Goal: Task Accomplishment & Management: Manage account settings

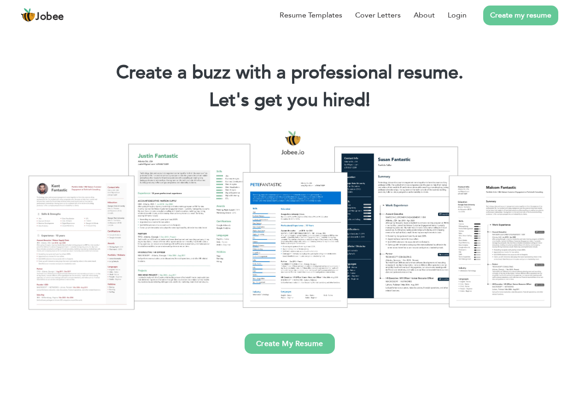
click at [558, 25] on link "Create my resume" at bounding box center [520, 16] width 75 height 20
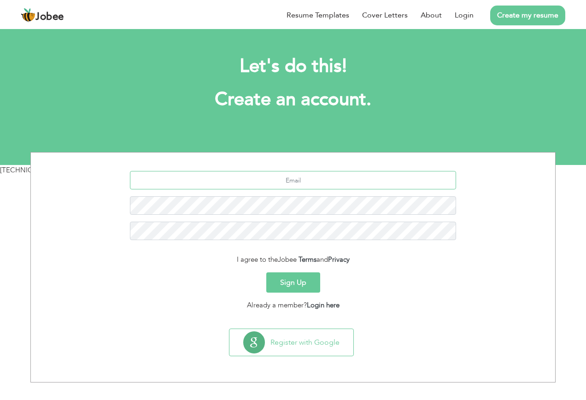
click at [335, 186] on input "text" at bounding box center [293, 180] width 326 height 18
type input "m"
type input "t"
click at [343, 183] on input "text" at bounding box center [293, 180] width 326 height 18
click at [303, 180] on input "text" at bounding box center [293, 180] width 326 height 18
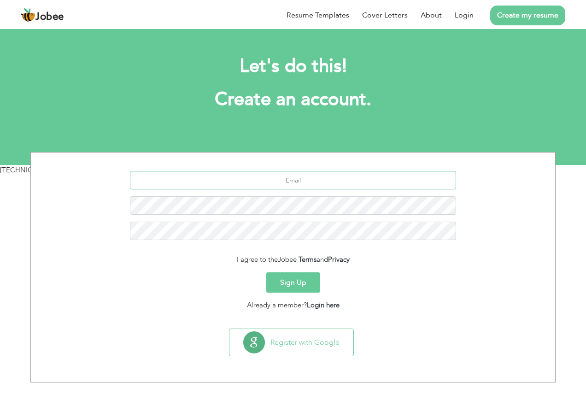
paste input "toseef0086@gmail.com"
type input "toseef0086@gmail.com"
drag, startPoint x: 302, startPoint y: 277, endPoint x: 321, endPoint y: 277, distance: 19.8
click at [302, 277] on button "Sign Up" at bounding box center [293, 282] width 54 height 20
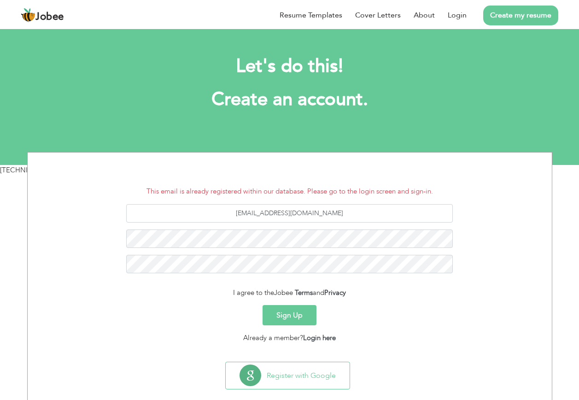
click at [344, 249] on div "[EMAIL_ADDRESS][DOMAIN_NAME]" at bounding box center [290, 242] width 510 height 76
click at [332, 337] on link "Login here" at bounding box center [319, 337] width 33 height 9
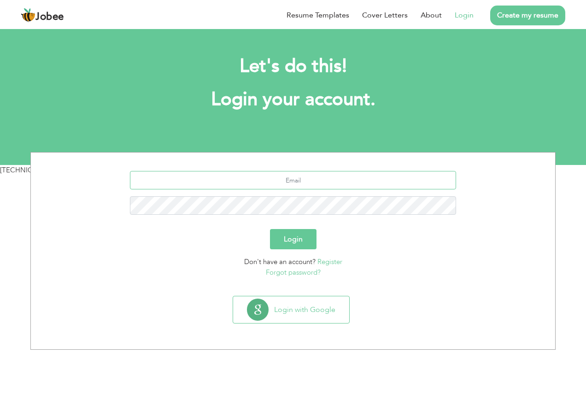
click at [326, 181] on input "text" at bounding box center [293, 180] width 326 height 18
click at [389, 271] on p "Forgot password?" at bounding box center [293, 272] width 510 height 11
click at [315, 270] on link "Forgot password?" at bounding box center [293, 272] width 55 height 9
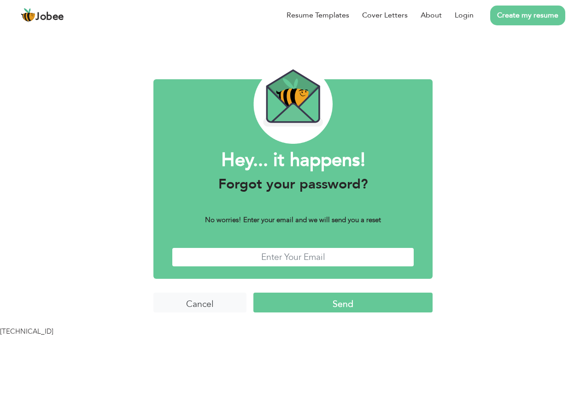
click at [310, 259] on input "text" at bounding box center [293, 257] width 242 height 20
paste input "[EMAIL_ADDRESS][DOMAIN_NAME]"
type input "[EMAIL_ADDRESS][DOMAIN_NAME]"
drag, startPoint x: 414, startPoint y: 254, endPoint x: 431, endPoint y: 255, distance: 17.5
click at [414, 254] on div "Hey... it happens! Forgot your password? No worries! Enter your email and we wi…" at bounding box center [292, 178] width 279 height 199
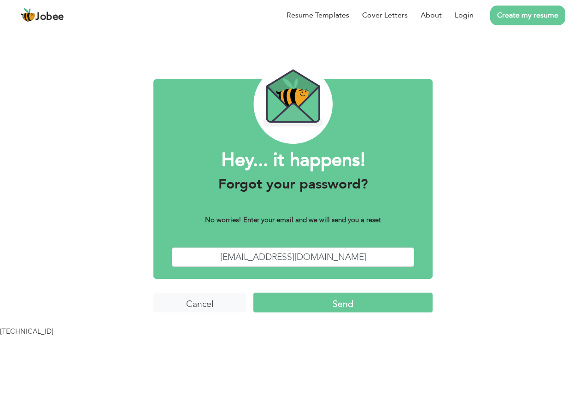
click at [345, 309] on input "Send" at bounding box center [342, 302] width 179 height 20
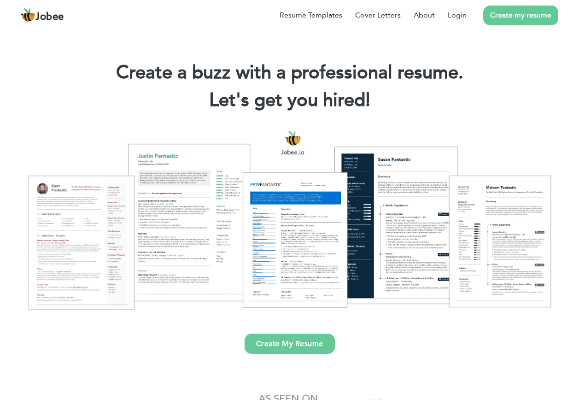
click at [455, 12] on link "Login" at bounding box center [457, 15] width 19 height 11
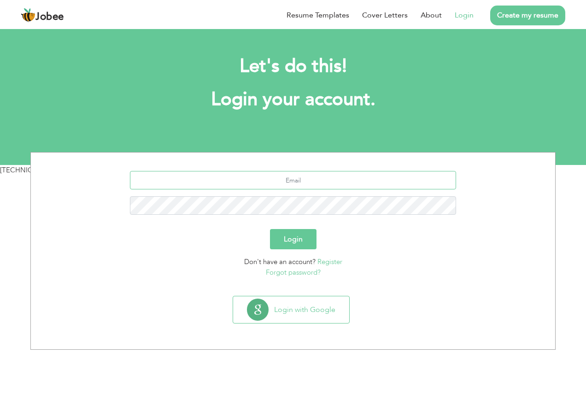
click at [319, 173] on input "text" at bounding box center [293, 180] width 326 height 18
paste input "toseef0086@gmail.com"
type input "toseef0086@gmail.com"
click at [421, 236] on div "Login" at bounding box center [293, 239] width 510 height 20
click at [295, 243] on button "Login" at bounding box center [293, 239] width 47 height 20
